Goal: Information Seeking & Learning: Check status

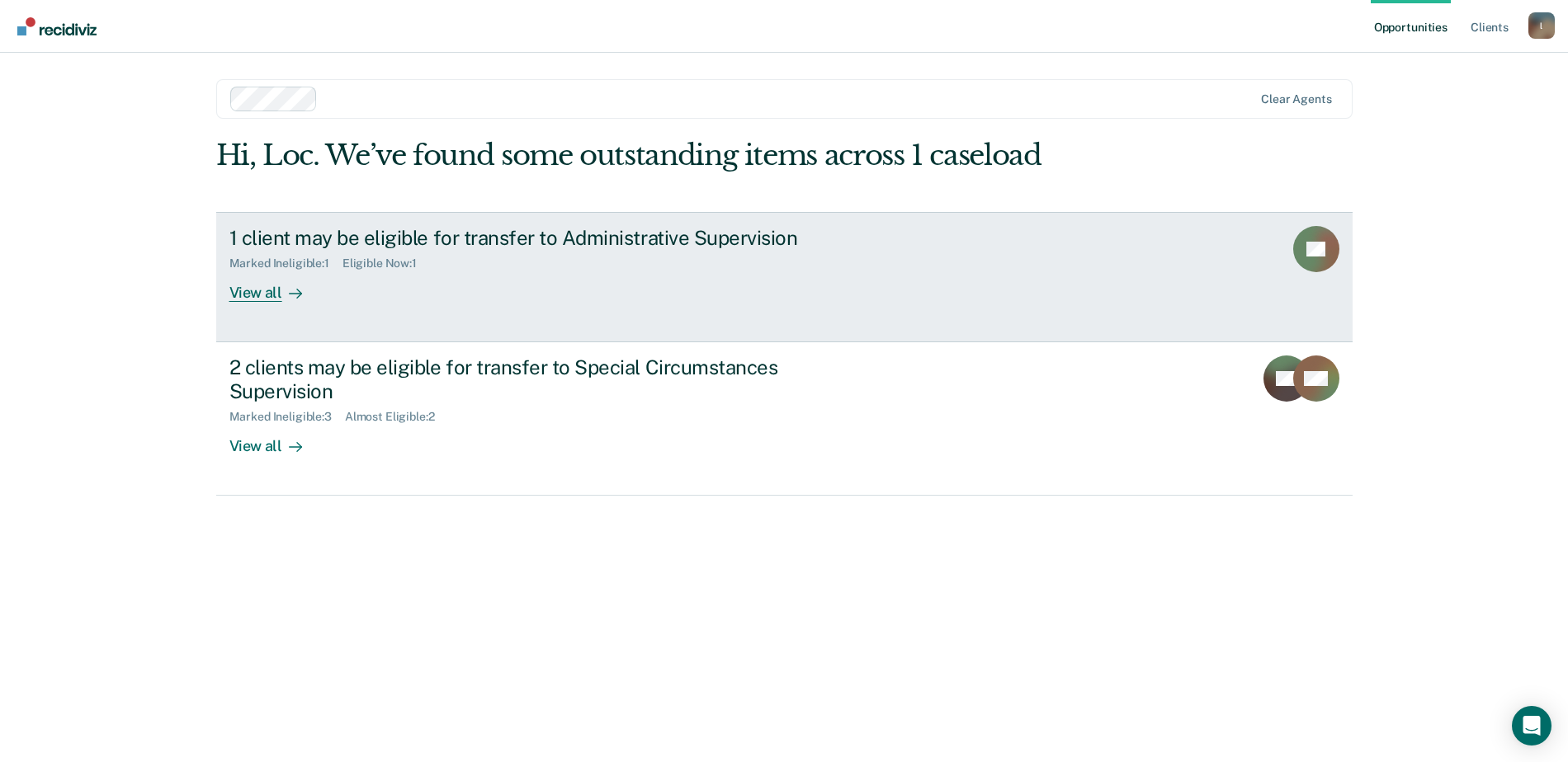
click at [253, 295] on div "View all" at bounding box center [275, 286] width 92 height 32
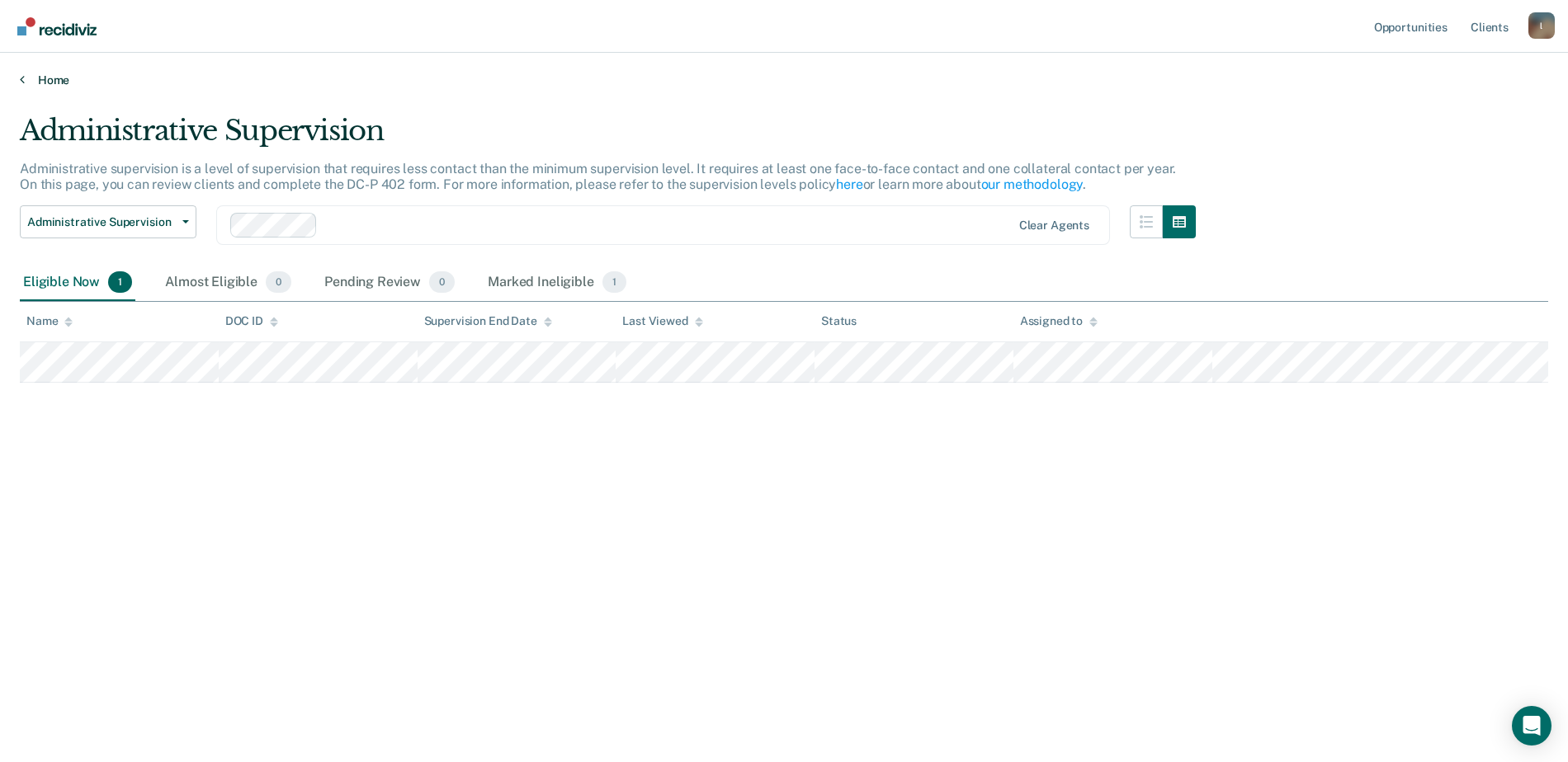
click at [42, 76] on link "Home" at bounding box center [784, 80] width 1529 height 15
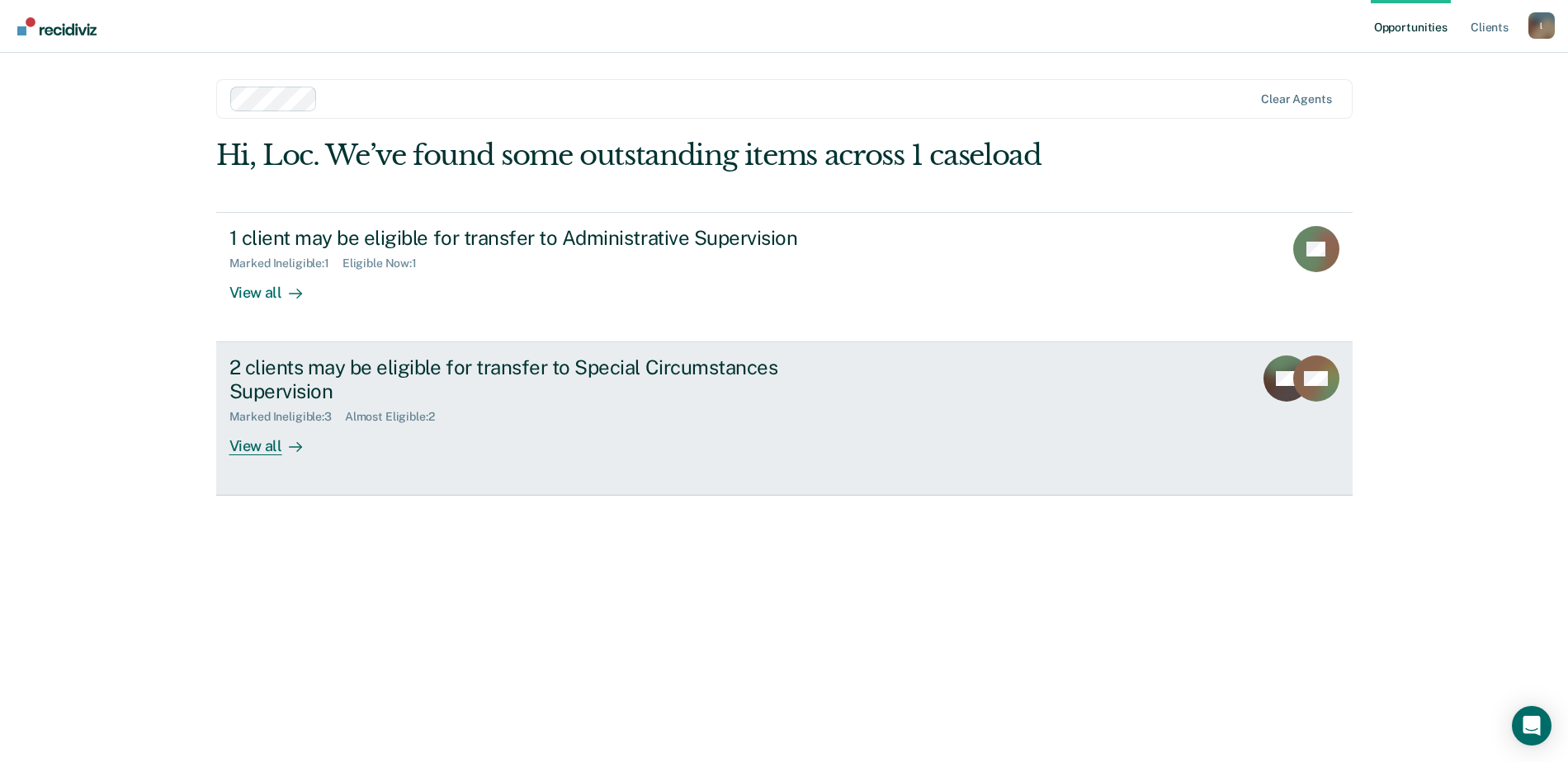
click at [267, 455] on div "View all" at bounding box center [275, 439] width 92 height 32
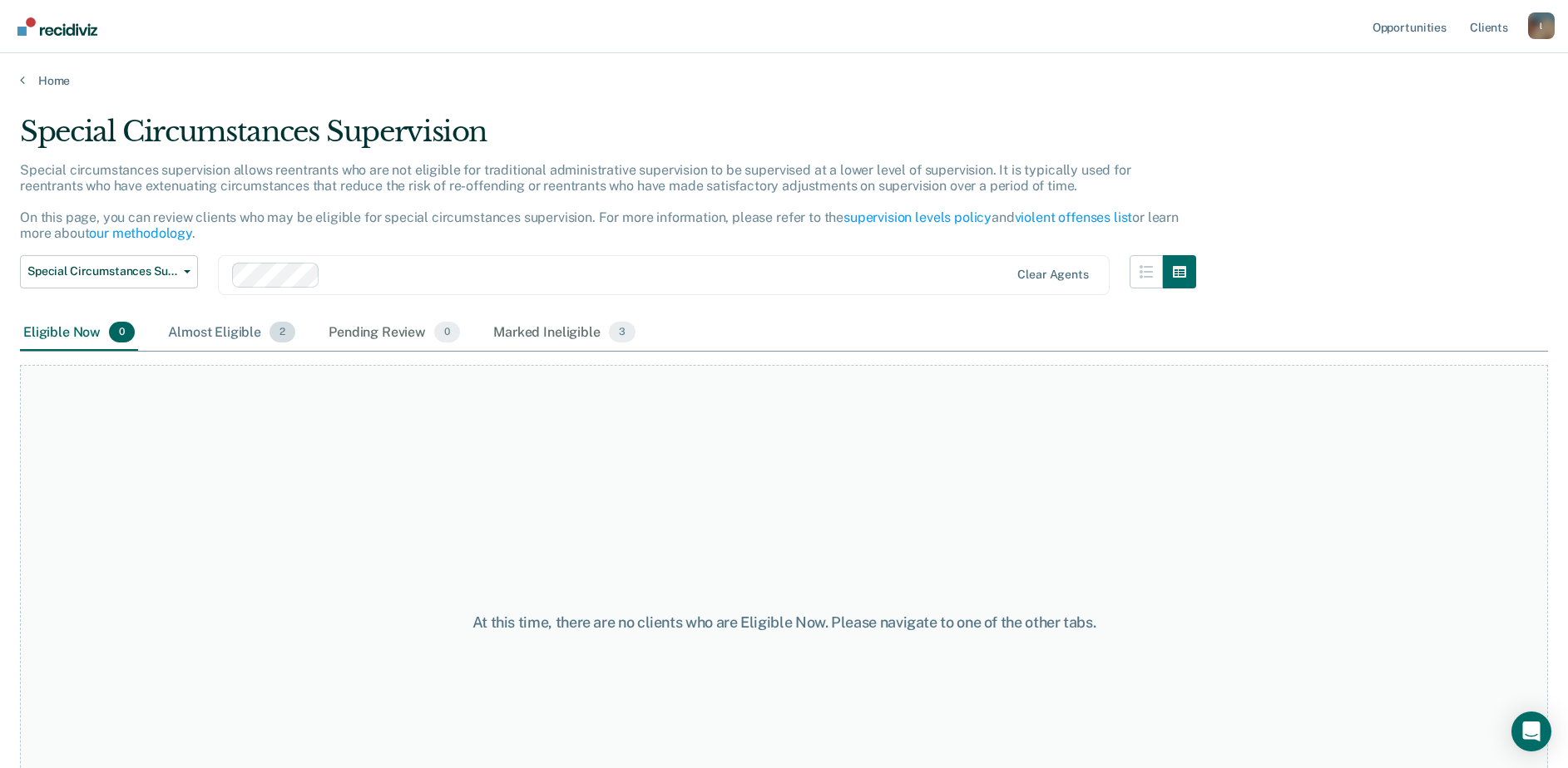
click at [275, 323] on span "2" at bounding box center [282, 333] width 26 height 21
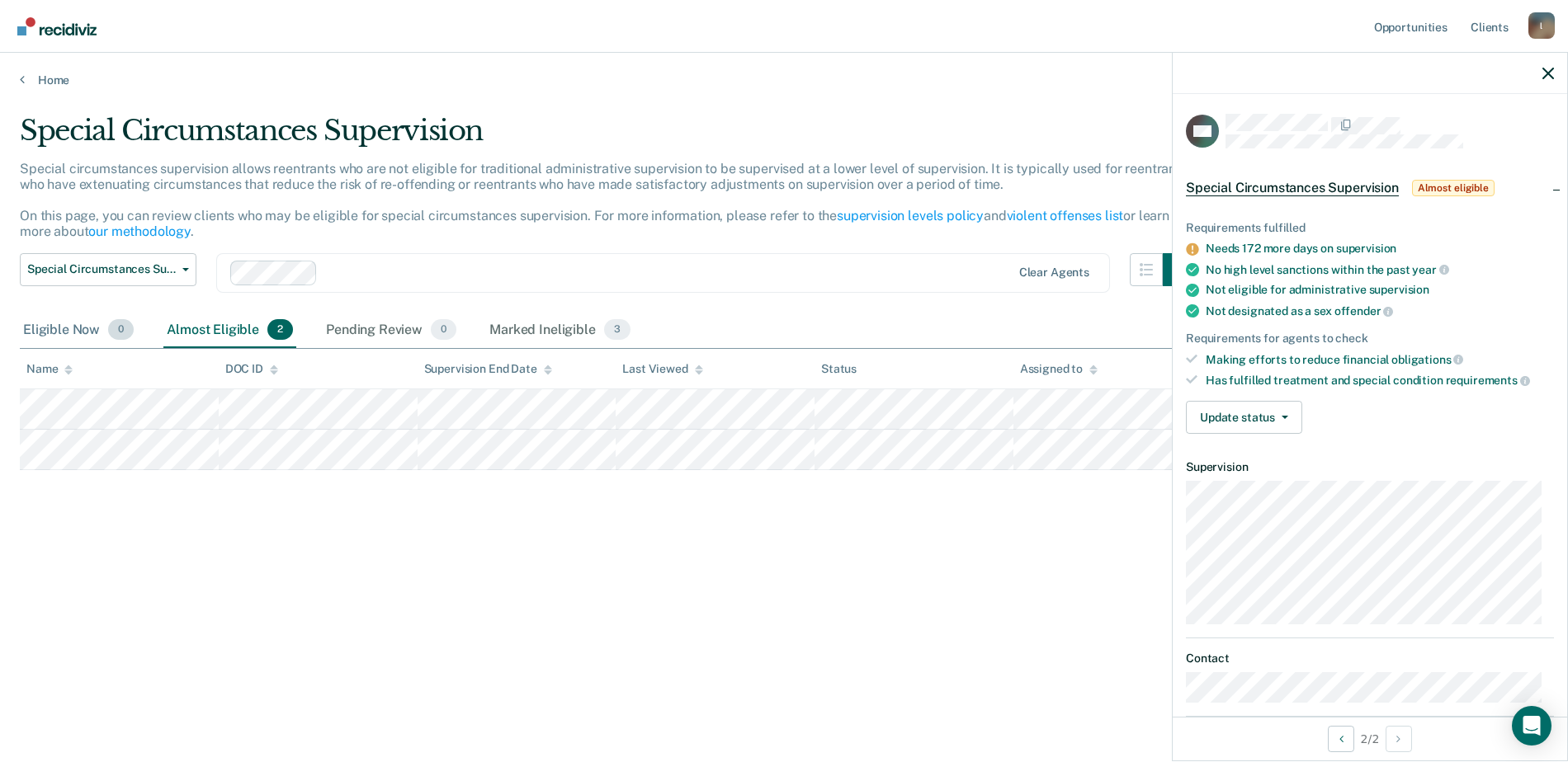
click at [42, 330] on div "Eligible Now 0" at bounding box center [78, 330] width 117 height 36
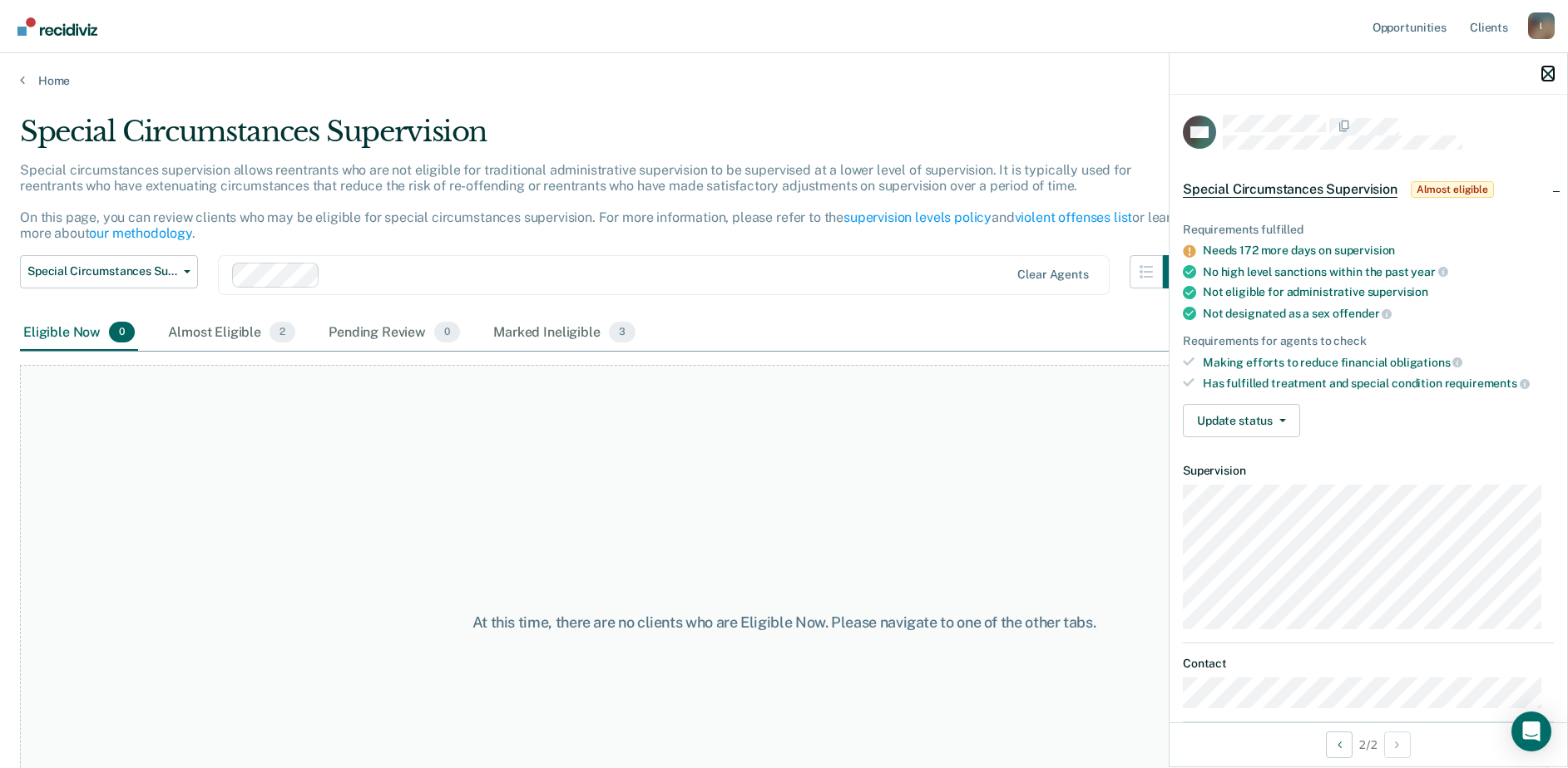
click at [1549, 76] on icon "button" at bounding box center [1547, 73] width 12 height 12
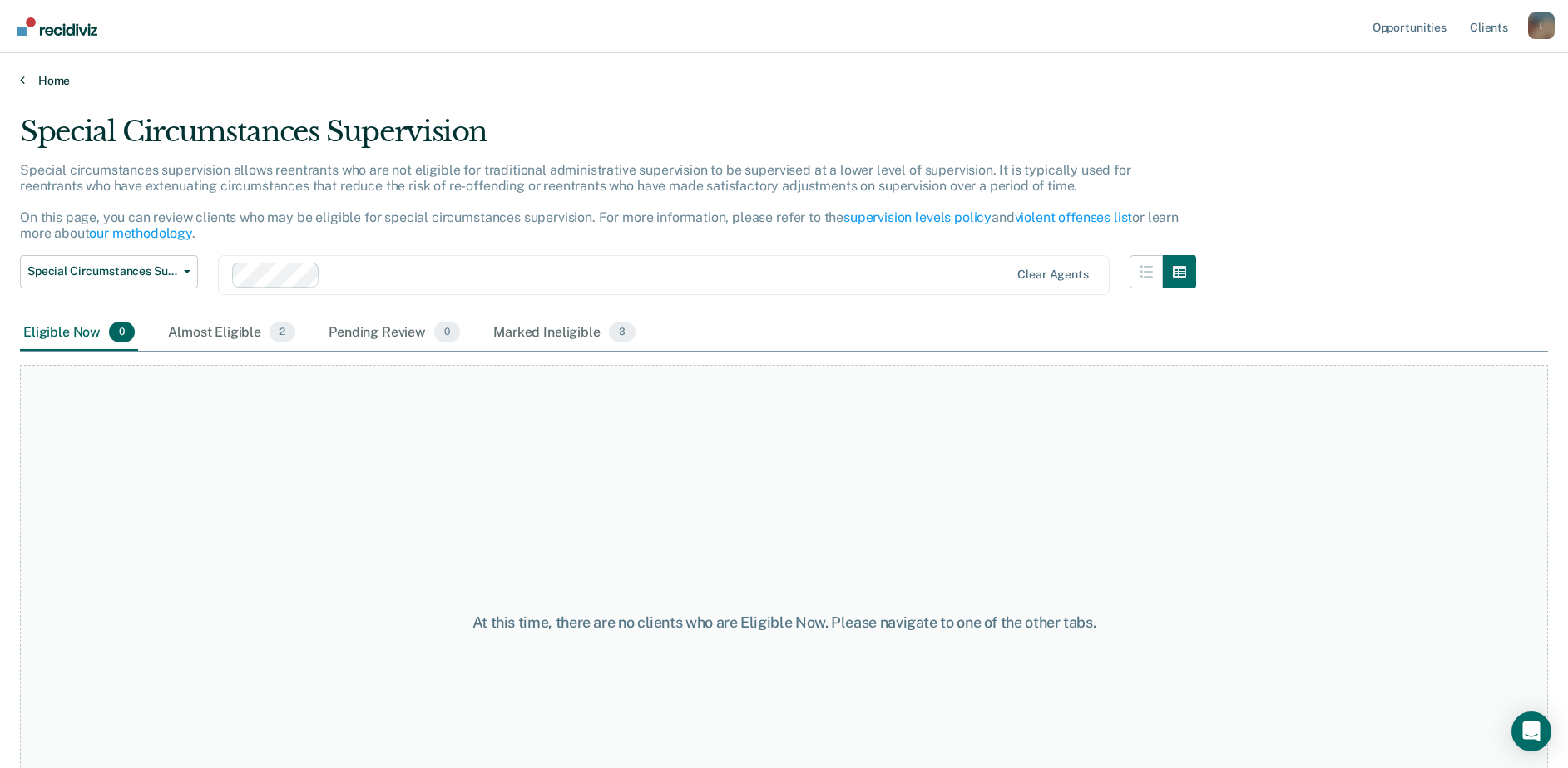
click at [45, 73] on link "Home" at bounding box center [784, 80] width 1529 height 15
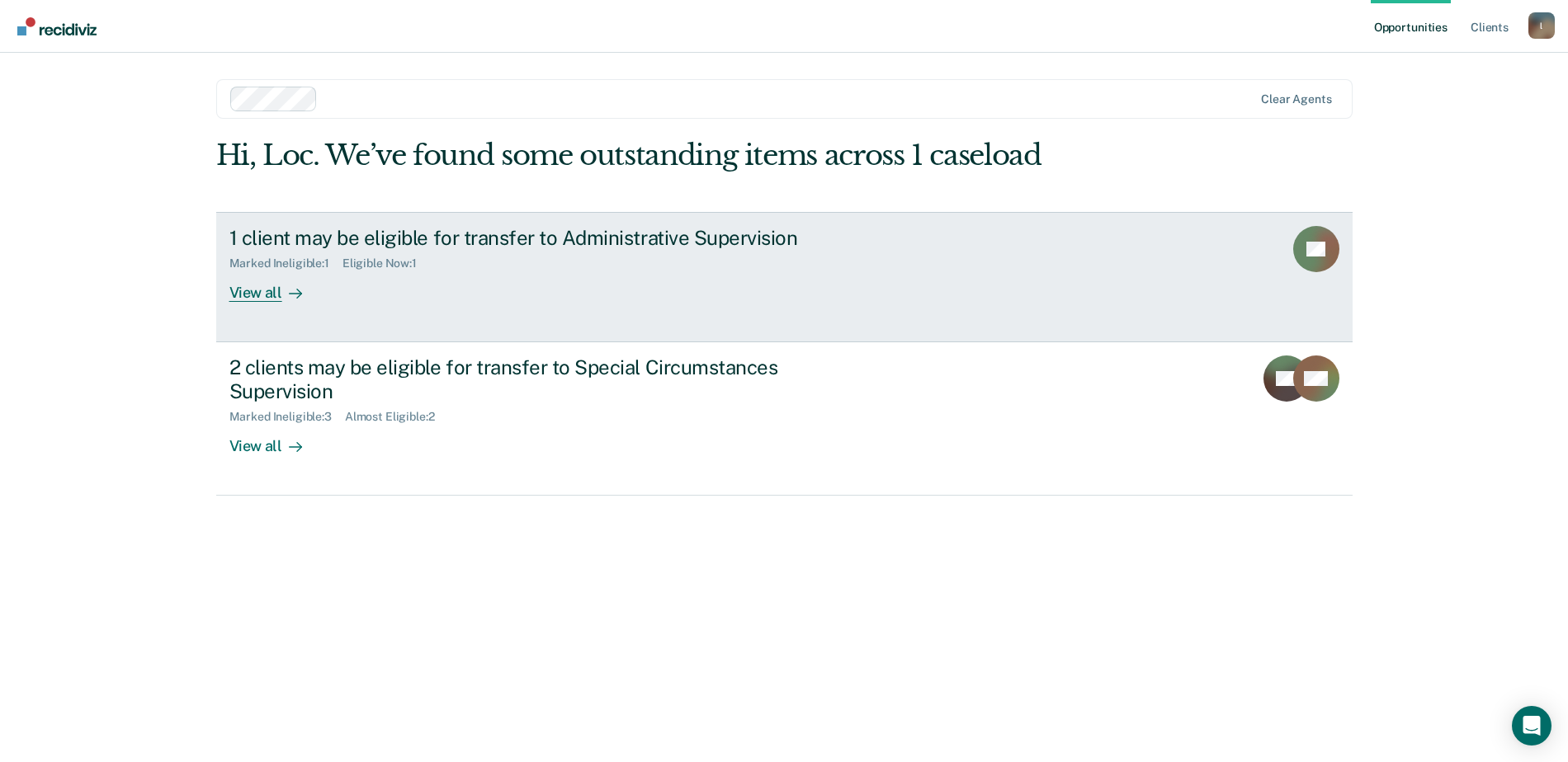
click at [290, 292] on icon at bounding box center [295, 293] width 13 height 13
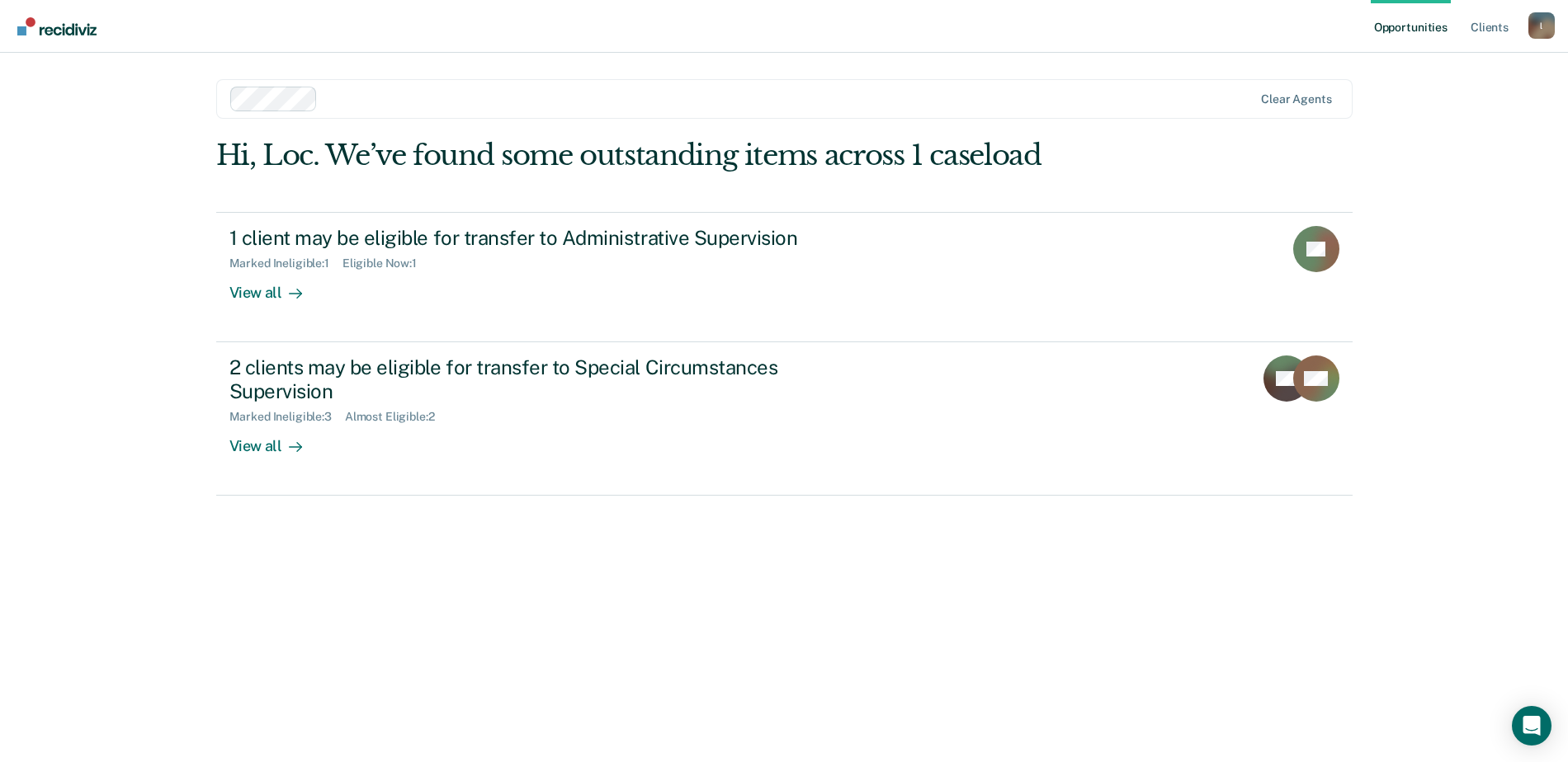
click at [868, 660] on div "Hi, Loc. We’ve found some outstanding items across 1 caseload 1 client may be e…" at bounding box center [784, 427] width 1137 height 578
